Goal: Communication & Community: Answer question/provide support

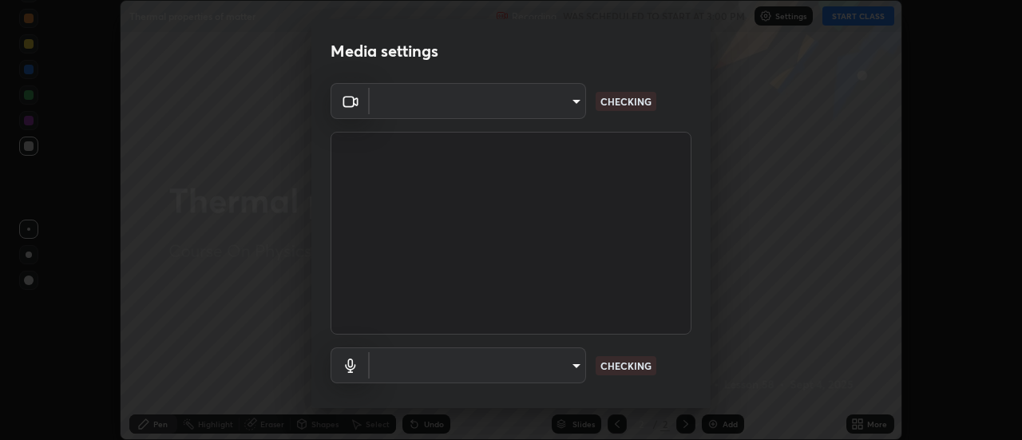
scroll to position [440, 1022]
type input "5ef603223675ad3537792c6ebf1b52f50ad41f16ad71dfa7d9e08d698ef233d8"
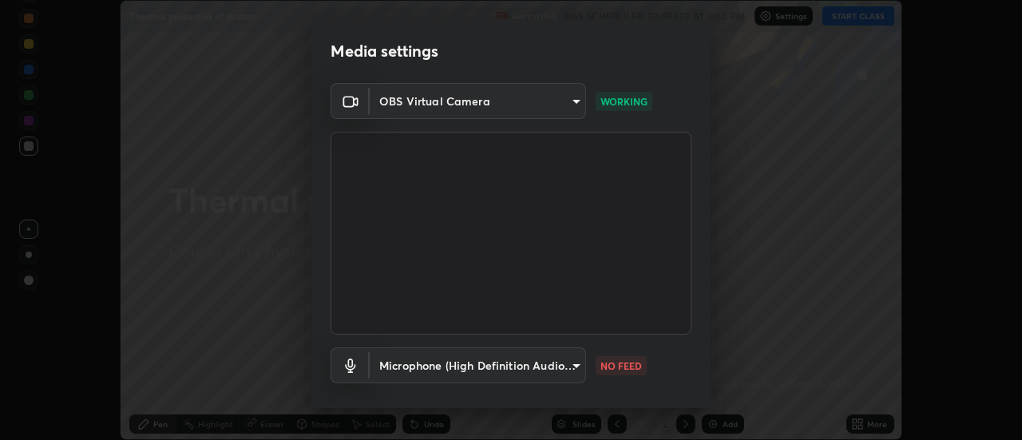
click at [567, 366] on body "Erase all Thermal properties of matter Recording WAS SCHEDULED TO START AT 3:00…" at bounding box center [511, 220] width 1022 height 440
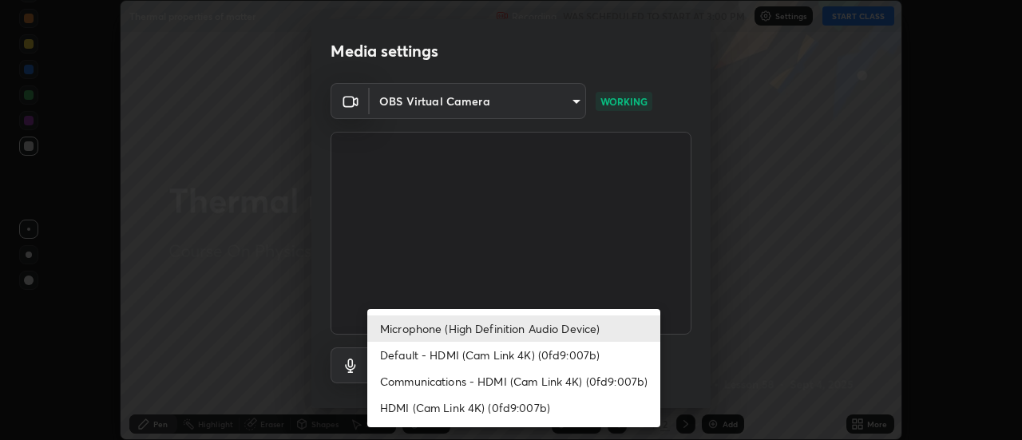
click at [569, 358] on li "Default - HDMI (Cam Link 4K) (0fd9:007b)" at bounding box center [513, 355] width 293 height 26
type input "default"
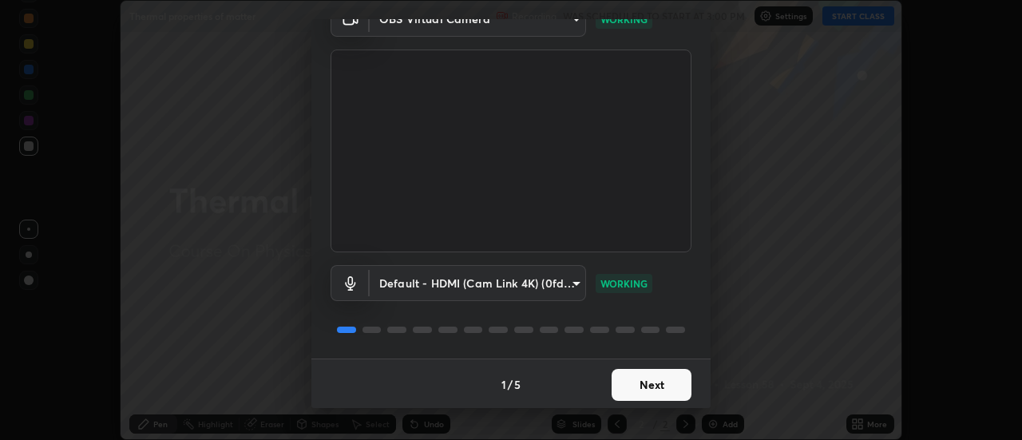
scroll to position [84, 0]
click at [661, 382] on button "Next" at bounding box center [652, 383] width 80 height 32
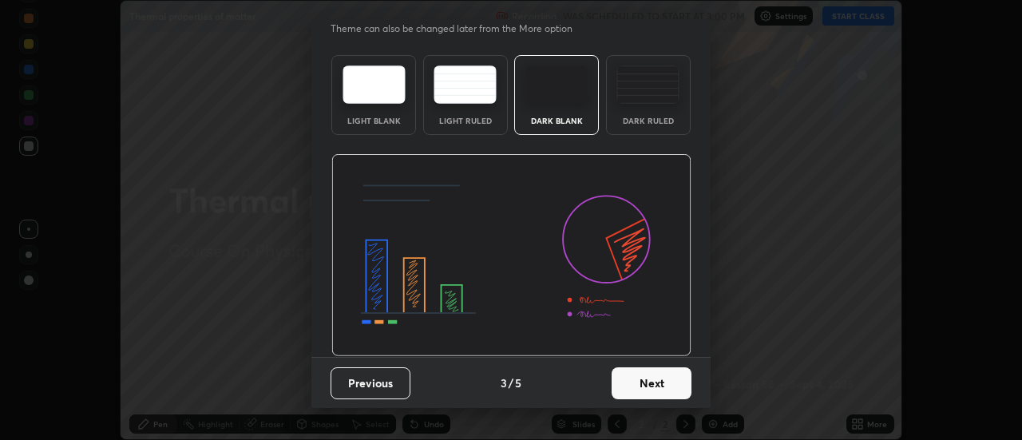
click at [666, 357] on img at bounding box center [511, 255] width 360 height 203
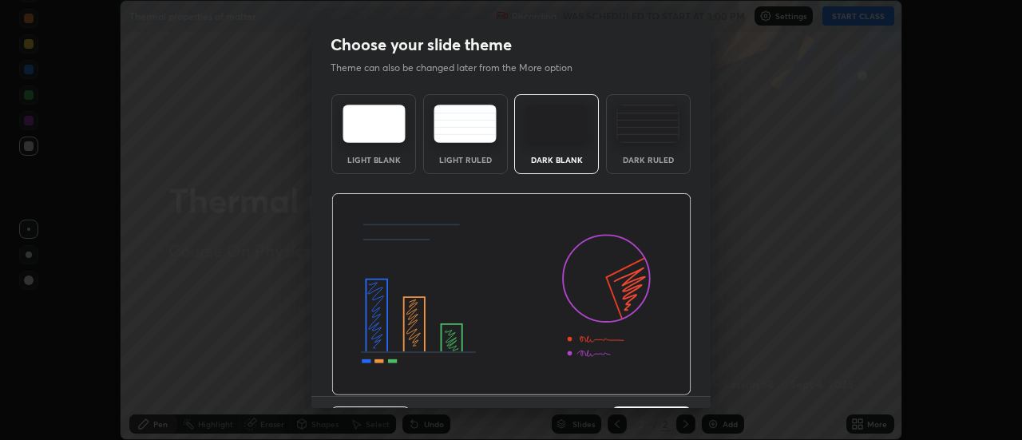
scroll to position [39, 0]
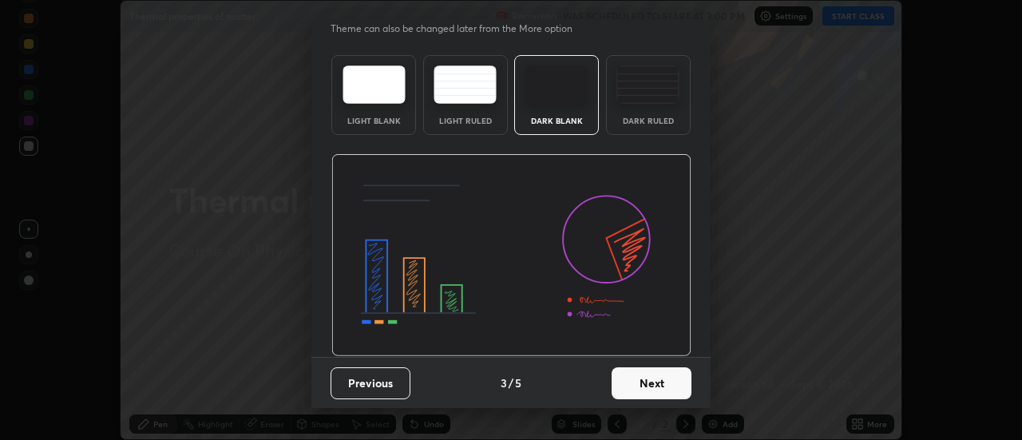
click at [669, 386] on button "Next" at bounding box center [652, 383] width 80 height 32
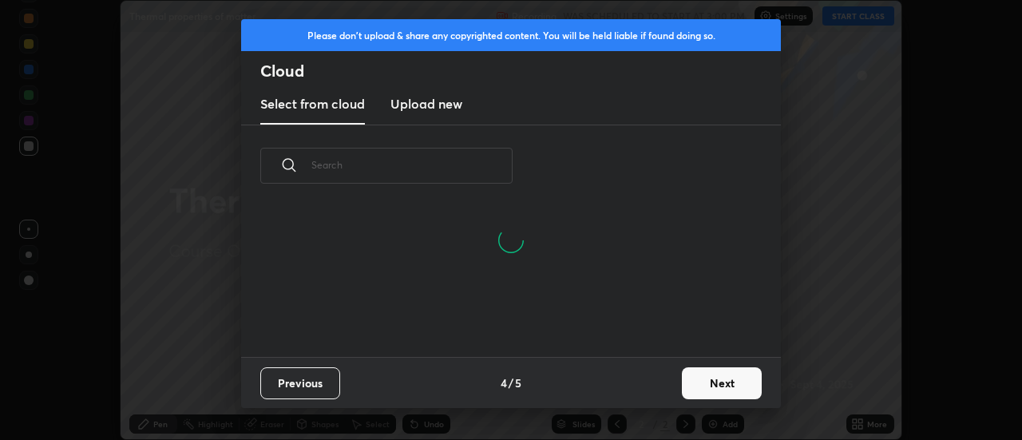
click at [703, 374] on button "Next" at bounding box center [722, 383] width 80 height 32
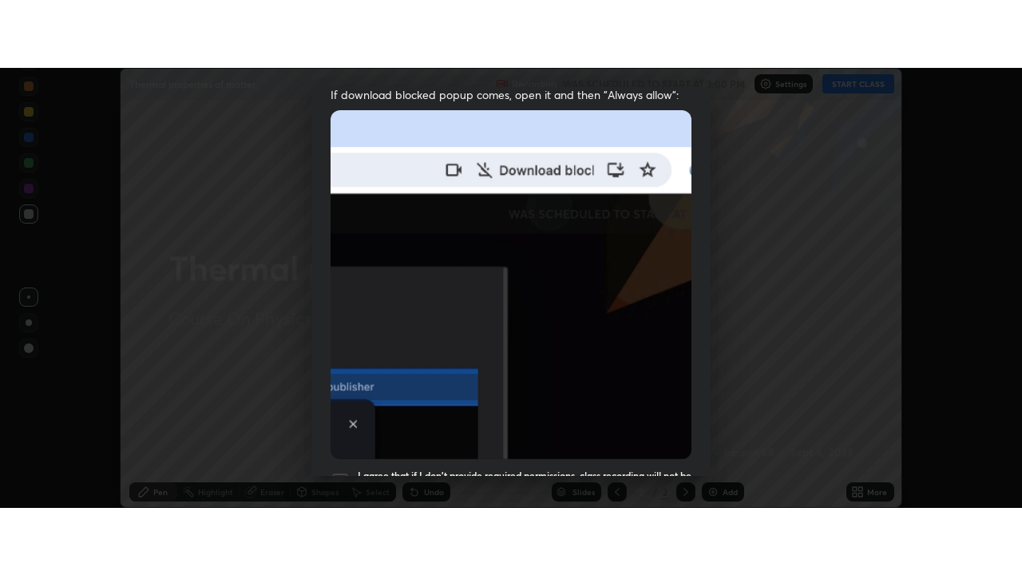
scroll to position [410, 0]
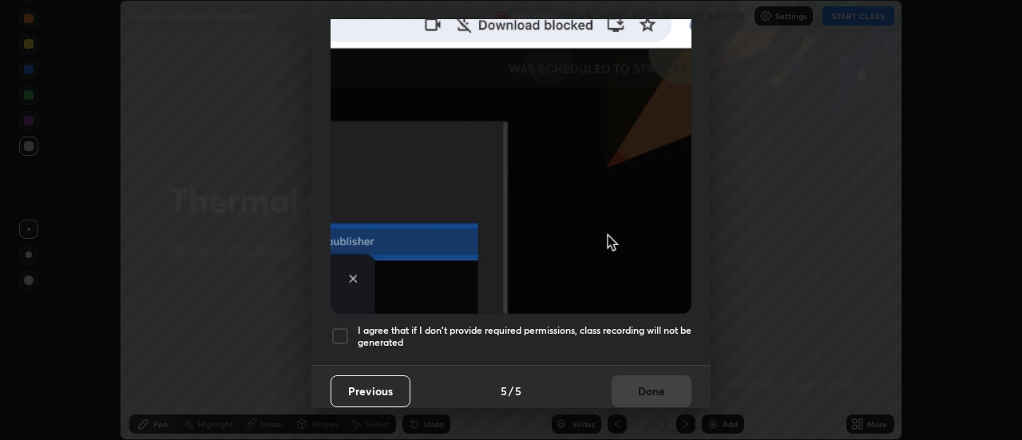
click at [342, 327] on div at bounding box center [340, 336] width 19 height 19
click at [657, 375] on button "Done" at bounding box center [652, 391] width 80 height 32
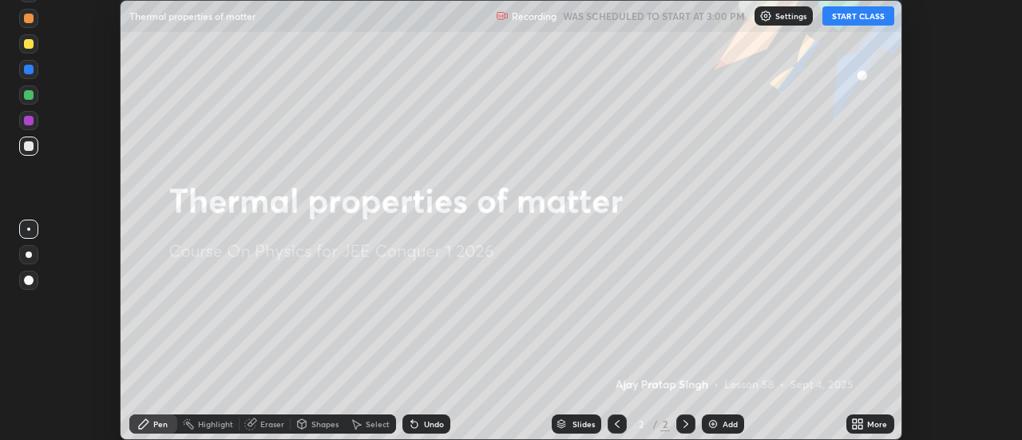
click at [849, 18] on button "START CLASS" at bounding box center [858, 15] width 72 height 19
click at [860, 423] on icon at bounding box center [857, 424] width 13 height 13
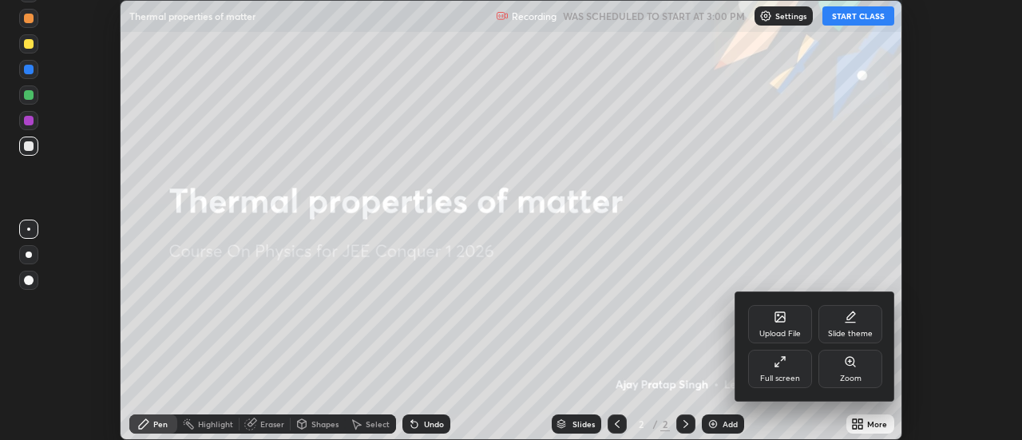
click at [796, 366] on div "Full screen" at bounding box center [780, 369] width 64 height 38
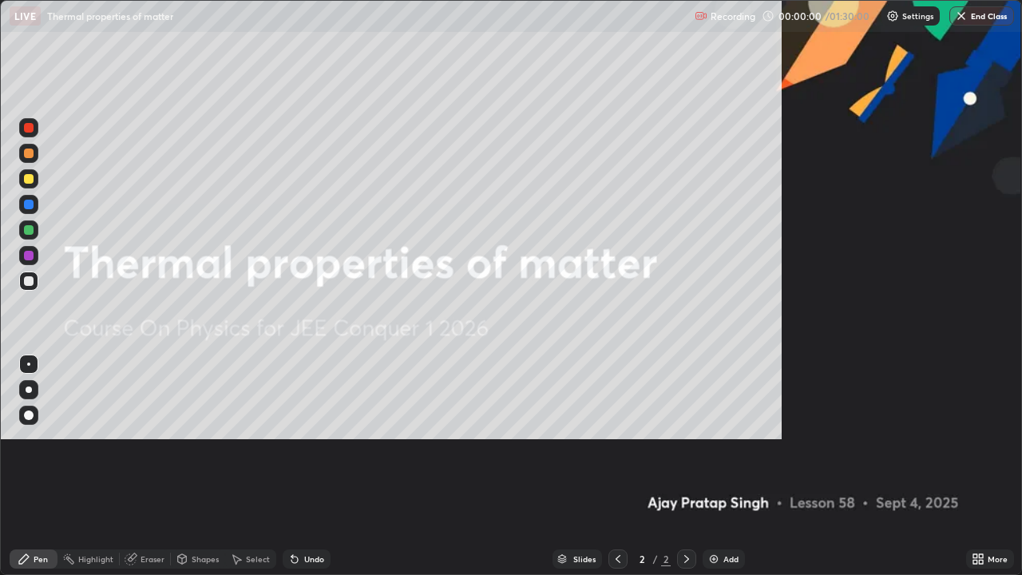
scroll to position [575, 1022]
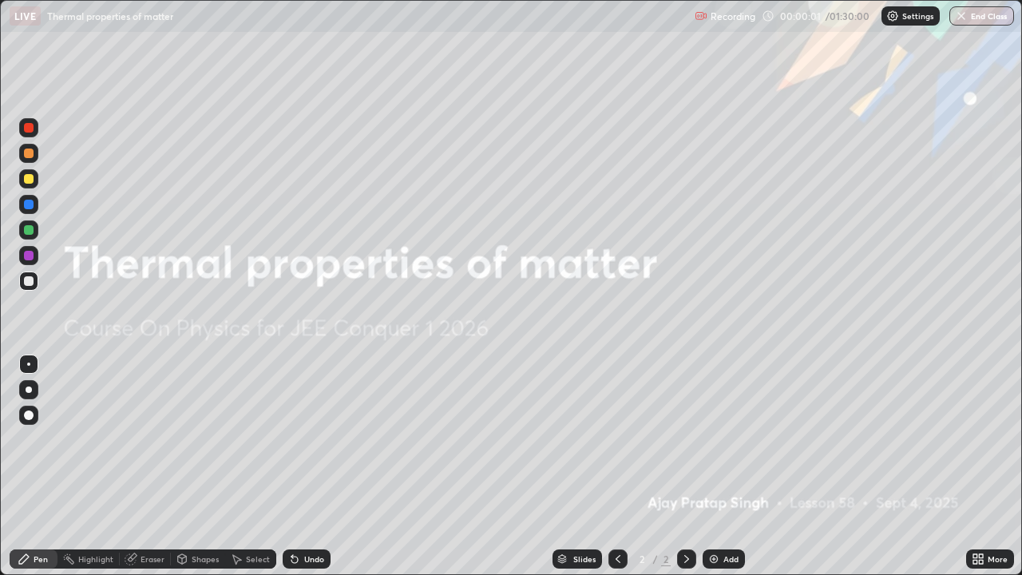
click at [737, 439] on div "Add" at bounding box center [730, 559] width 15 height 8
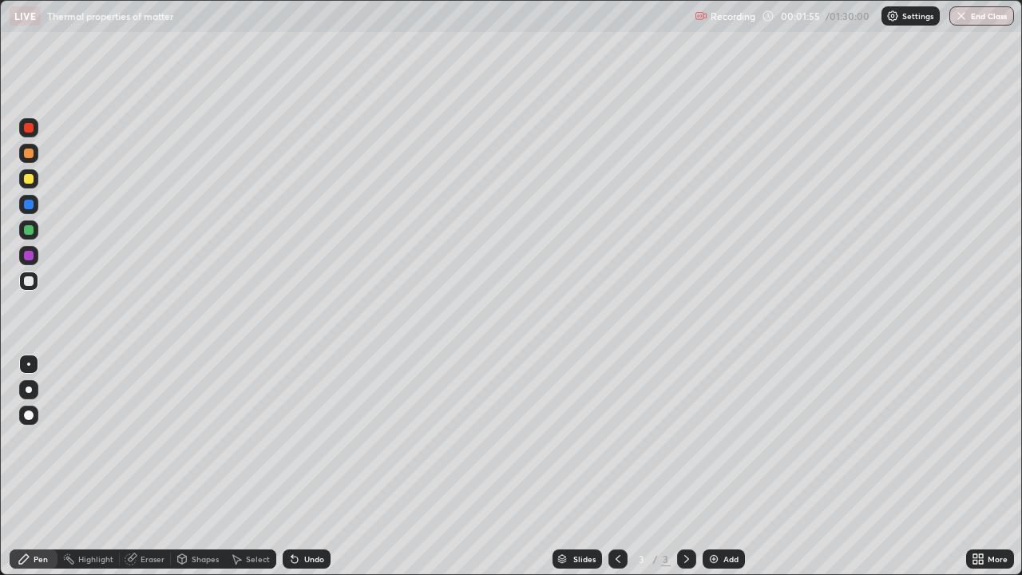
click at [213, 439] on div "Shapes" at bounding box center [205, 559] width 27 height 8
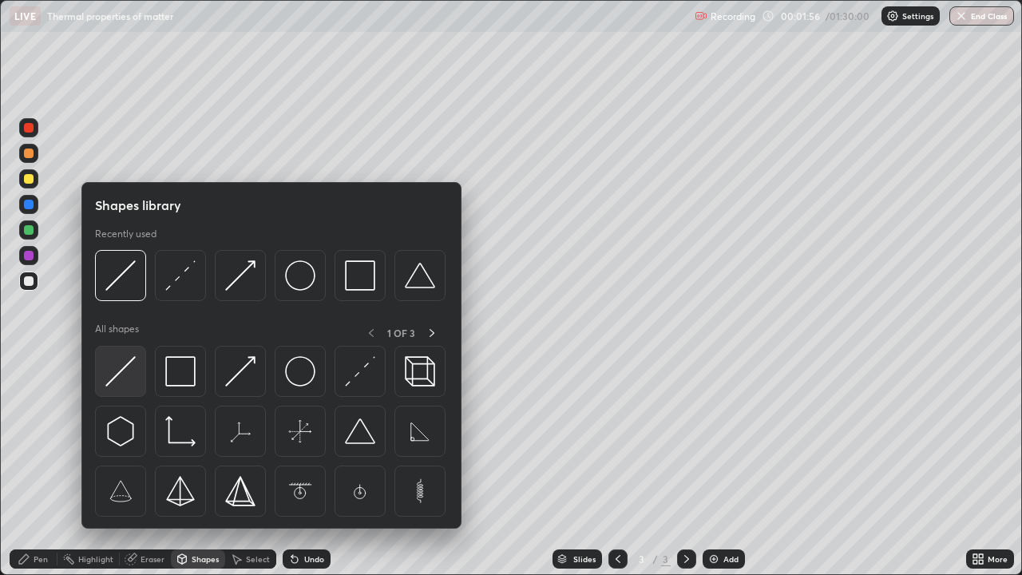
click at [126, 367] on img at bounding box center [120, 371] width 30 height 30
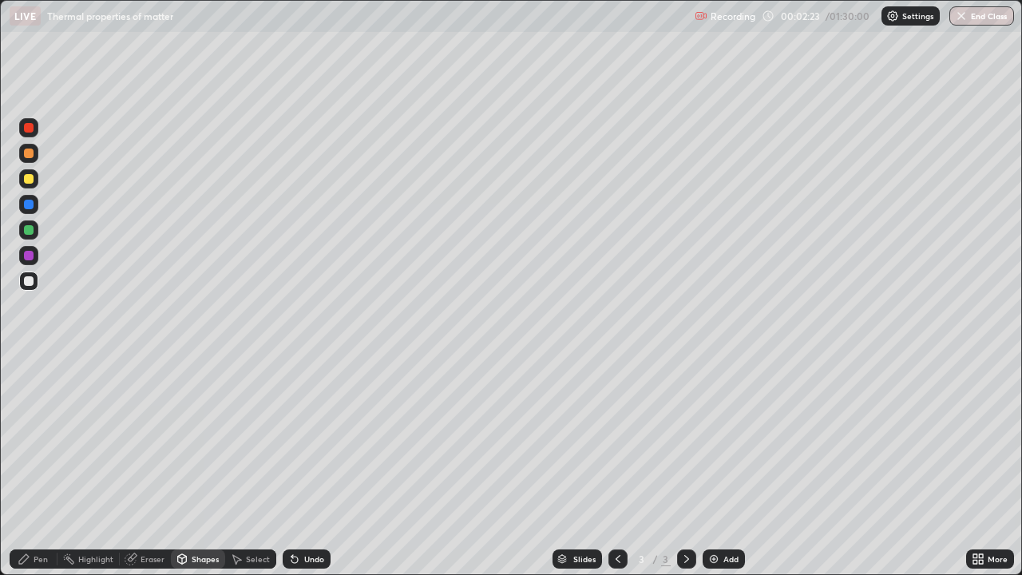
click at [313, 439] on div "Undo" at bounding box center [314, 559] width 20 height 8
click at [46, 439] on div "Pen" at bounding box center [34, 558] width 48 height 19
click at [155, 439] on div "Eraser" at bounding box center [153, 559] width 24 height 8
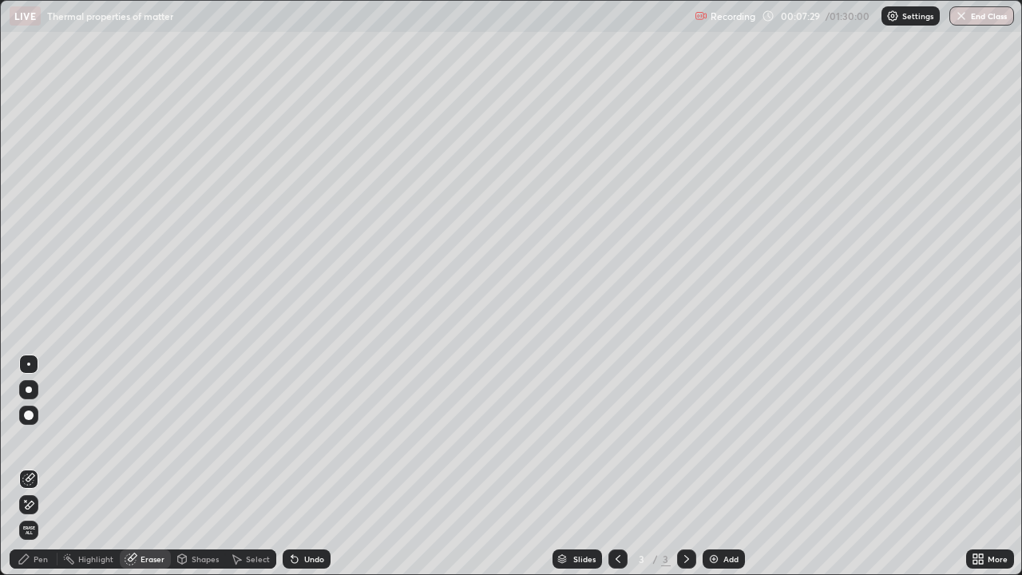
click at [41, 439] on div "Pen" at bounding box center [41, 559] width 14 height 8
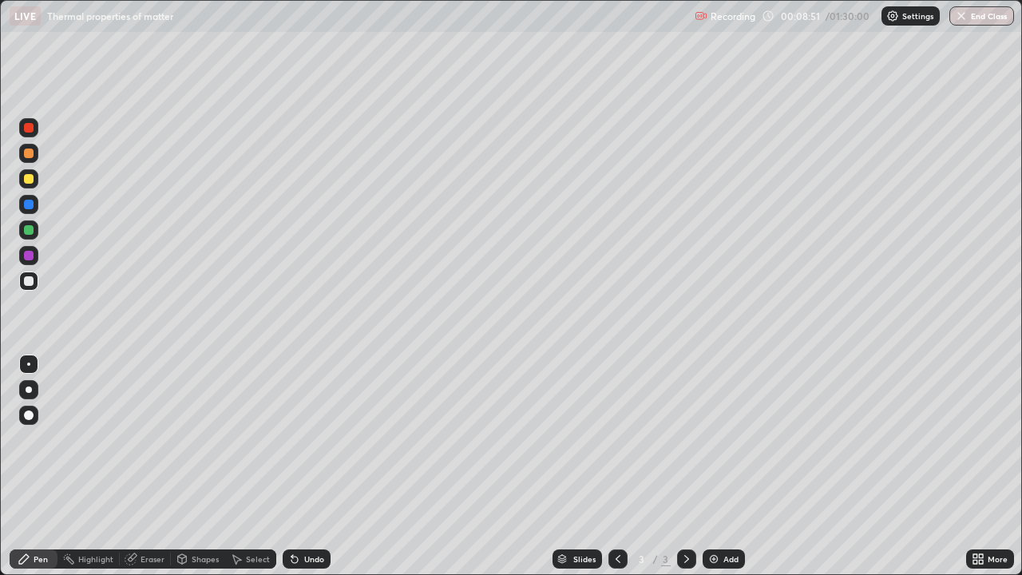
click at [32, 180] on div at bounding box center [29, 179] width 10 height 10
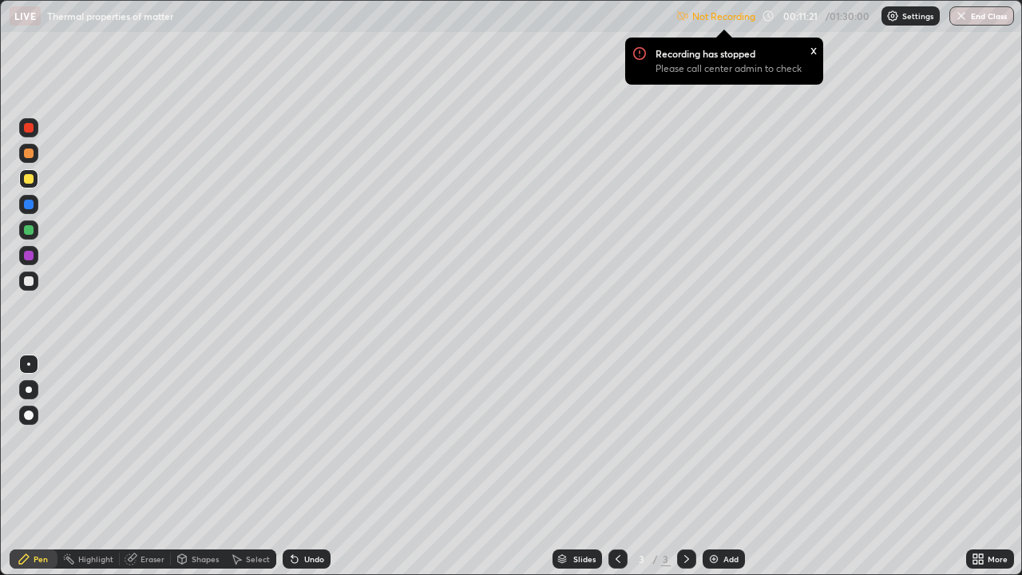
click at [917, 18] on p "Settings" at bounding box center [917, 16] width 31 height 8
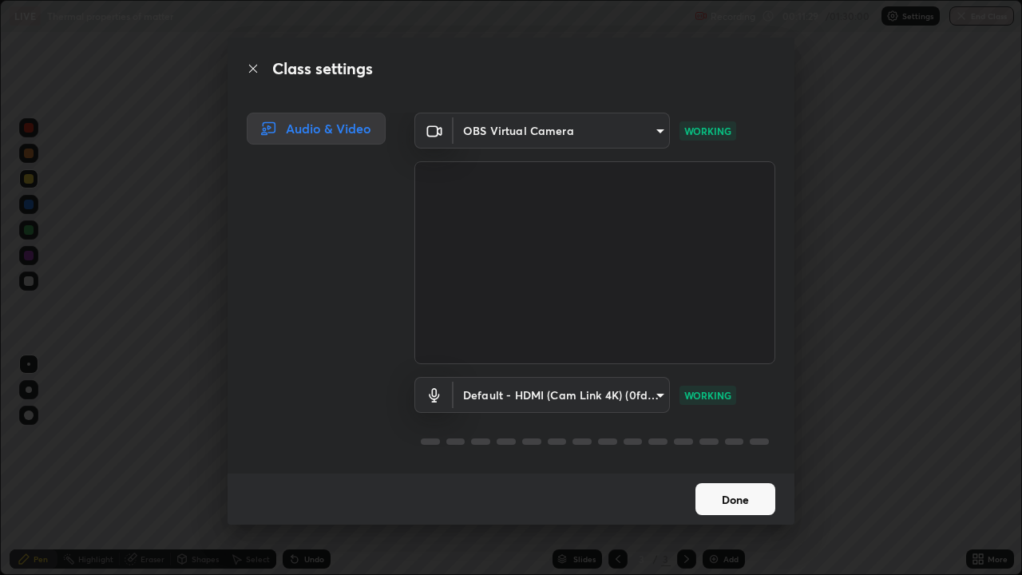
click at [751, 439] on button "Done" at bounding box center [735, 499] width 80 height 32
click at [736, 439] on button "Done" at bounding box center [735, 499] width 80 height 32
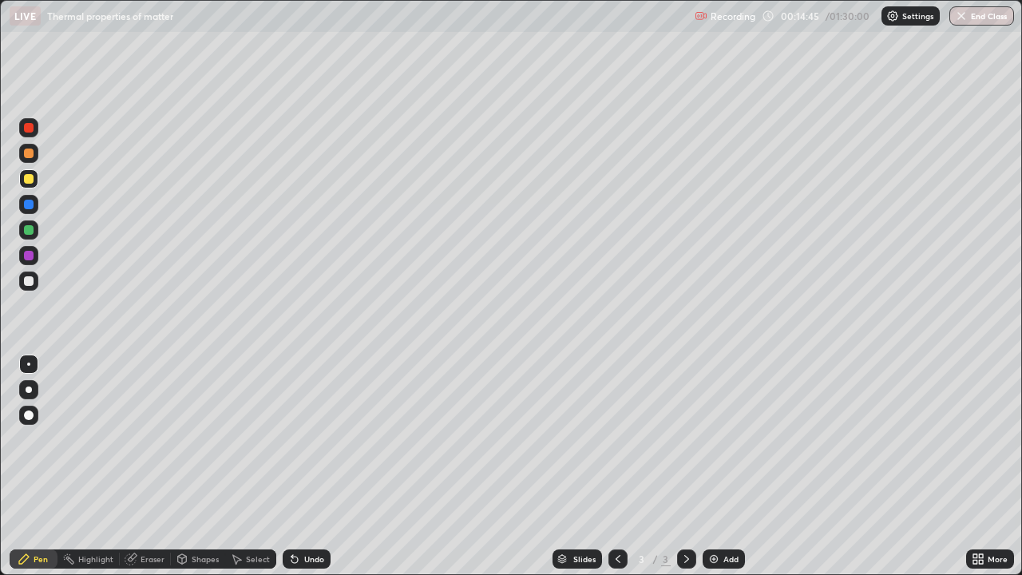
click at [731, 439] on div "Add" at bounding box center [730, 559] width 15 height 8
click at [28, 283] on div at bounding box center [29, 281] width 10 height 10
click at [202, 439] on div "Shapes" at bounding box center [205, 559] width 27 height 8
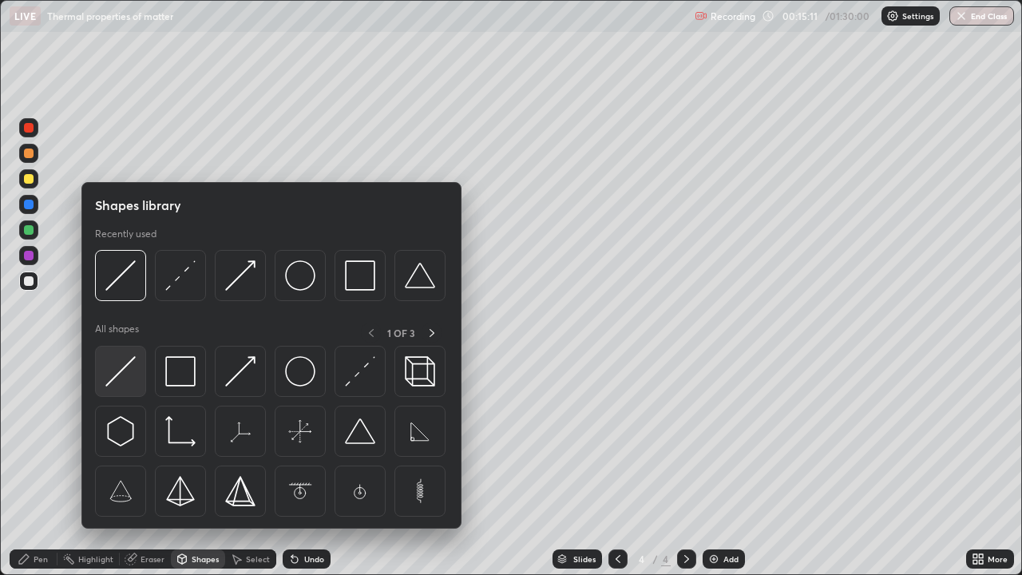
click at [128, 365] on img at bounding box center [120, 371] width 30 height 30
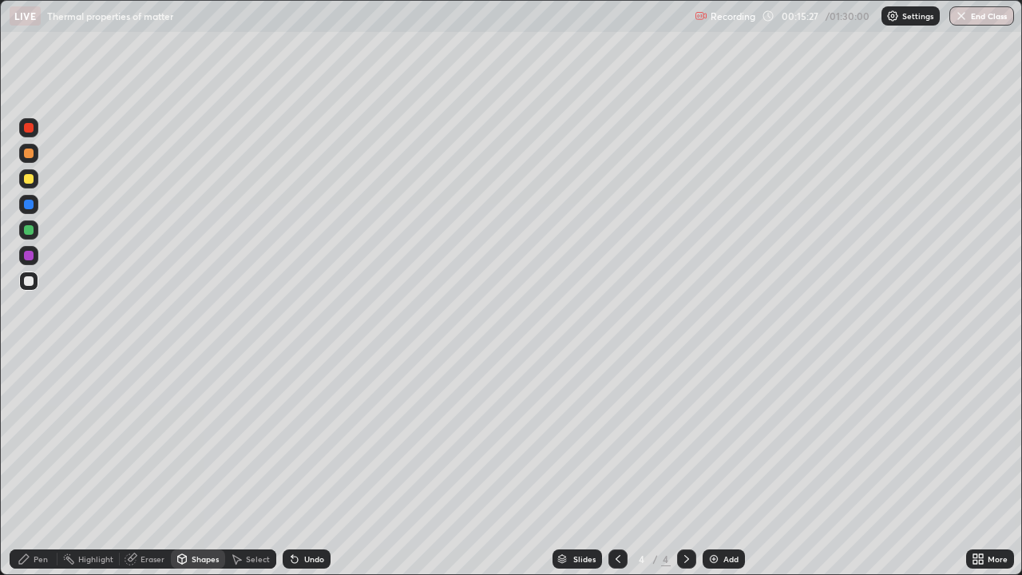
click at [196, 439] on div "Shapes" at bounding box center [205, 559] width 27 height 8
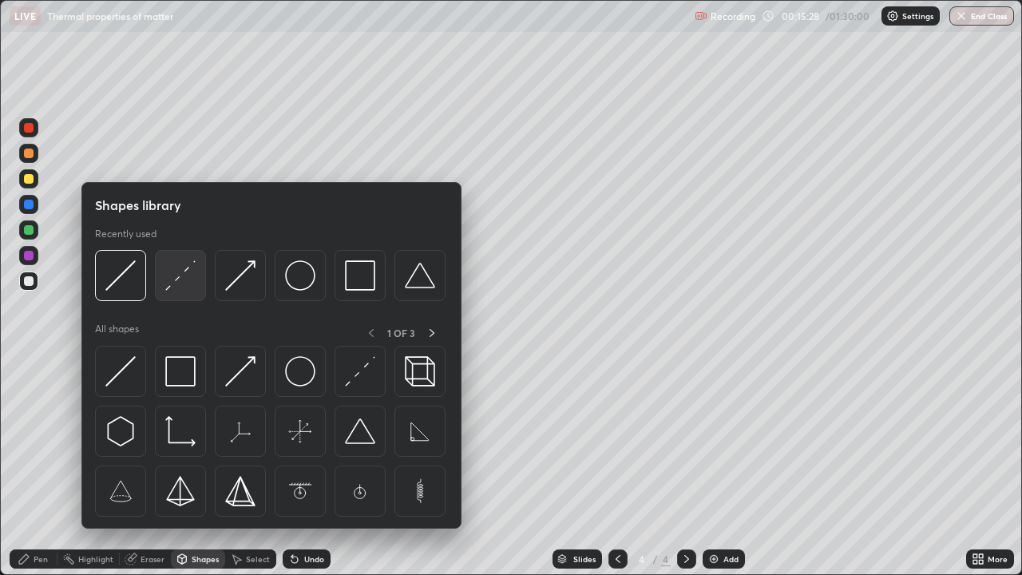
click at [183, 285] on img at bounding box center [180, 275] width 30 height 30
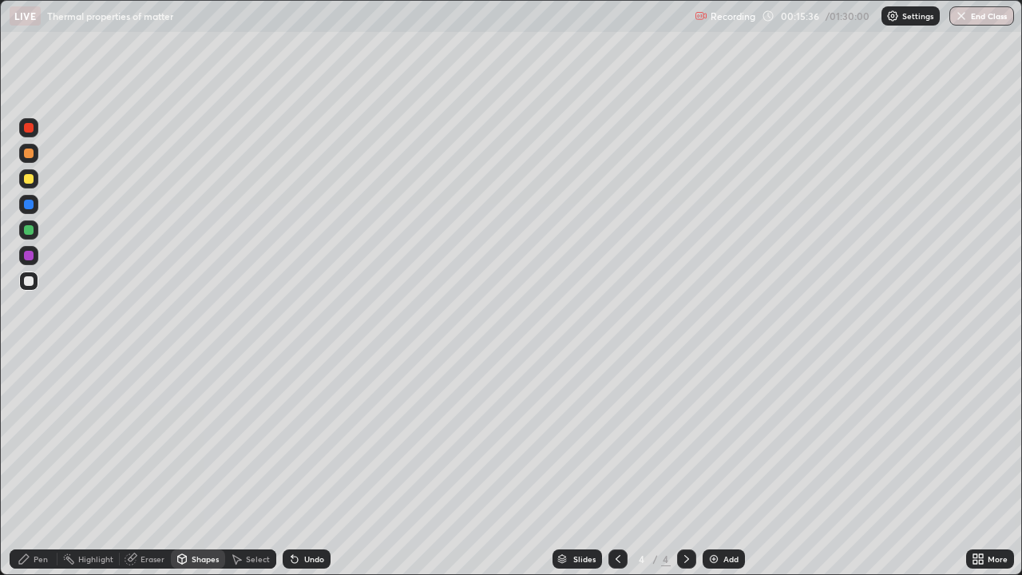
click at [160, 439] on div "Eraser" at bounding box center [153, 559] width 24 height 8
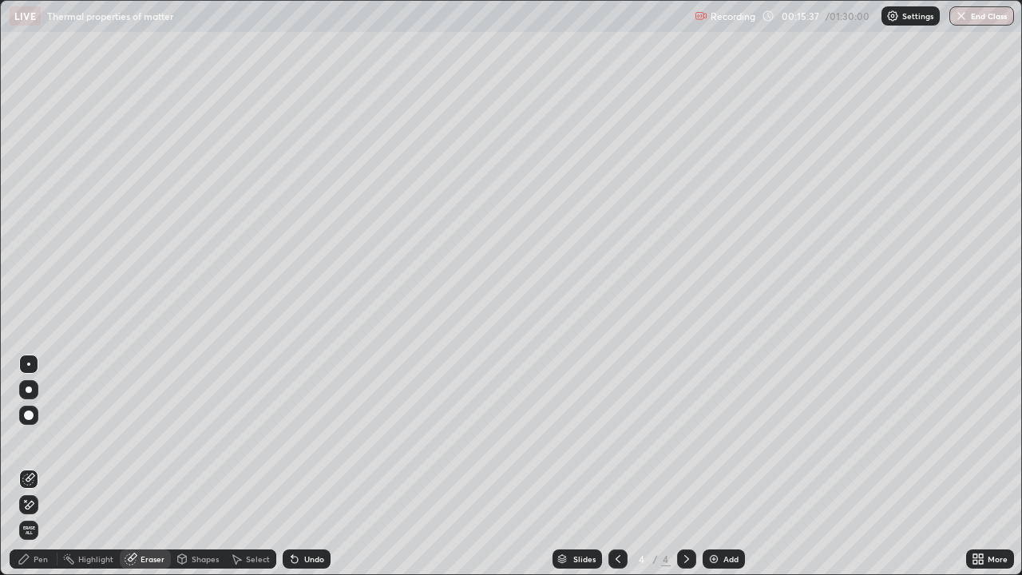
click at [51, 439] on div "Pen" at bounding box center [34, 558] width 48 height 19
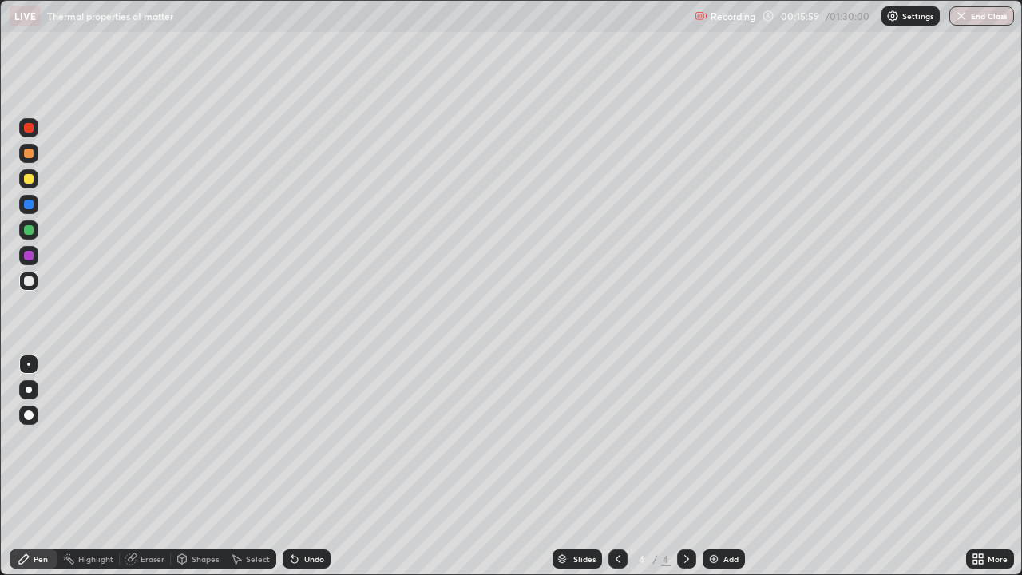
click at [211, 439] on div "Shapes" at bounding box center [205, 559] width 27 height 8
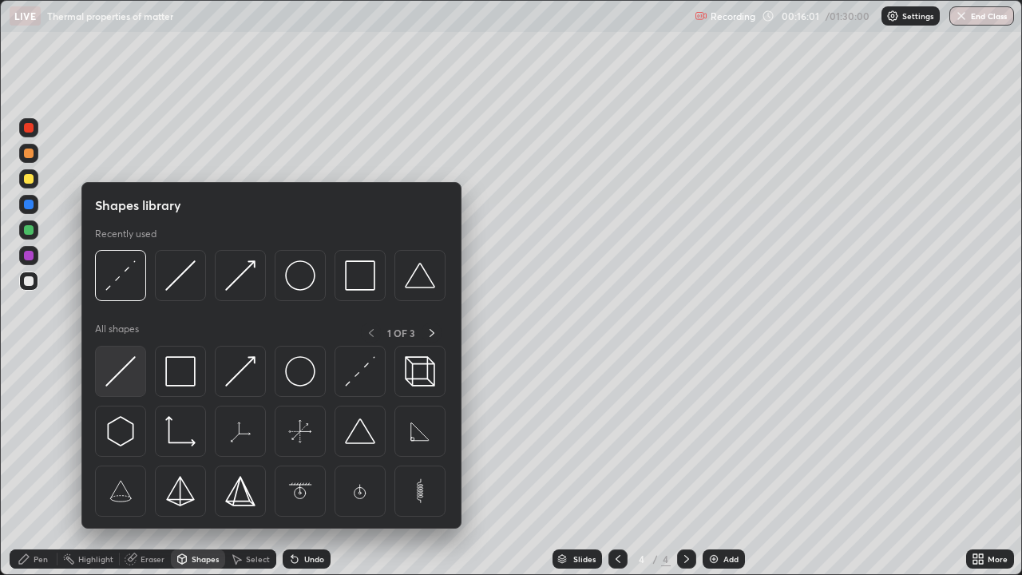
click at [133, 363] on img at bounding box center [120, 371] width 30 height 30
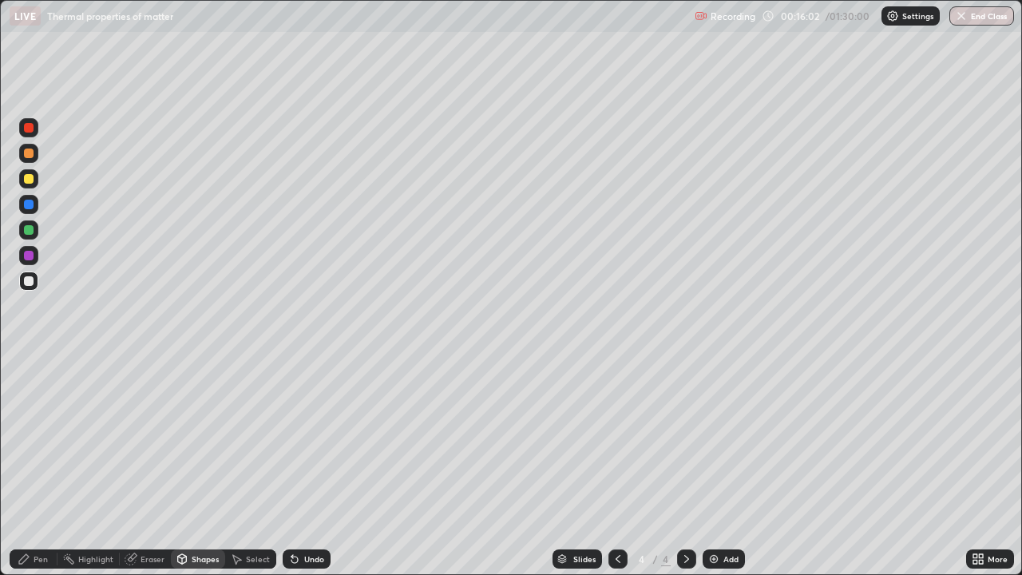
click at [31, 180] on div at bounding box center [29, 179] width 10 height 10
click at [49, 439] on div "Pen" at bounding box center [34, 558] width 48 height 19
